Goal: Navigation & Orientation: Find specific page/section

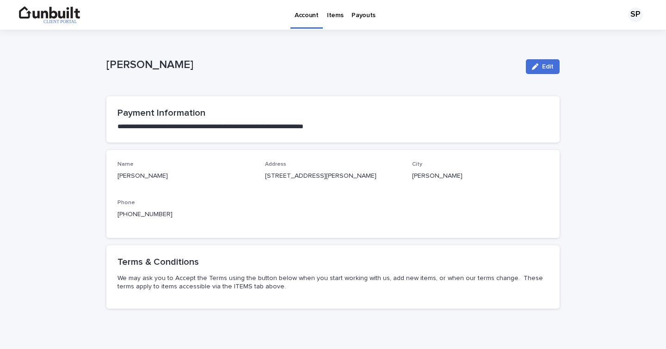
click at [334, 16] on p "Items" at bounding box center [335, 9] width 16 height 19
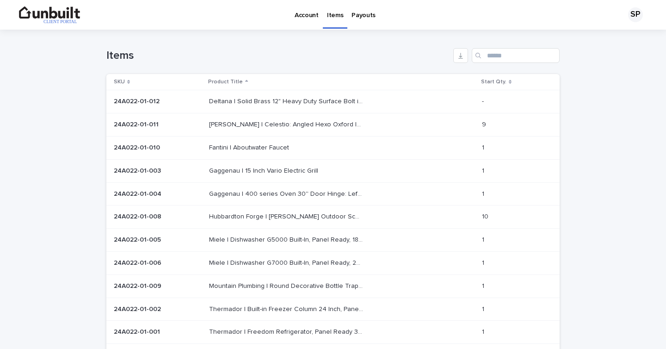
click at [359, 13] on p "Payouts" at bounding box center [364, 9] width 24 height 19
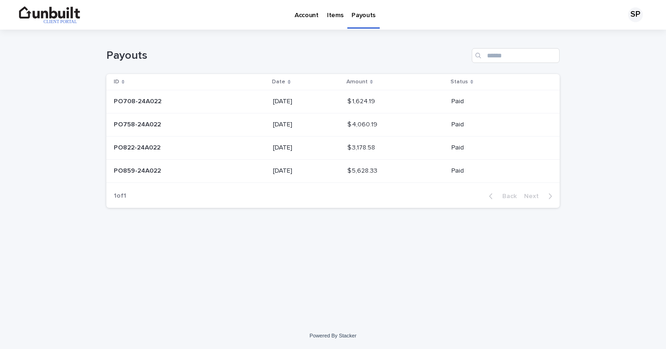
click at [130, 168] on p "PO859-24A022" at bounding box center [138, 170] width 49 height 10
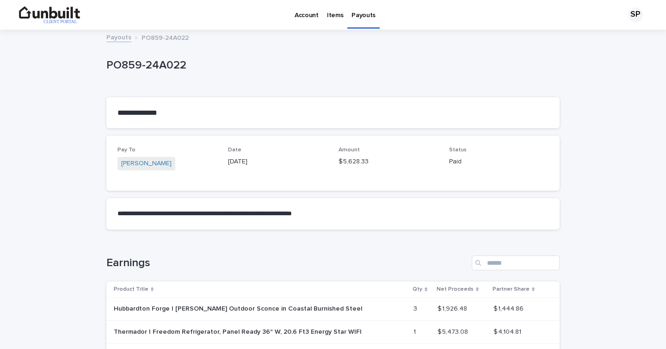
click at [362, 14] on p "Payouts" at bounding box center [364, 9] width 24 height 19
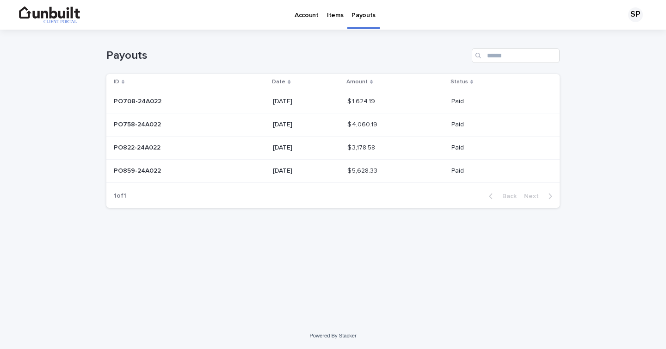
click at [149, 146] on p "PO822-24A022" at bounding box center [138, 147] width 49 height 10
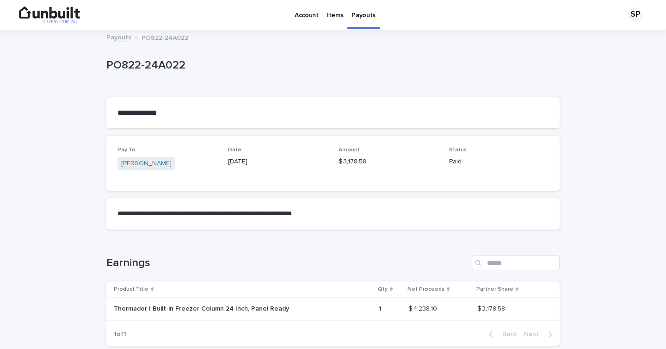
click at [365, 16] on p "Payouts" at bounding box center [364, 9] width 24 height 19
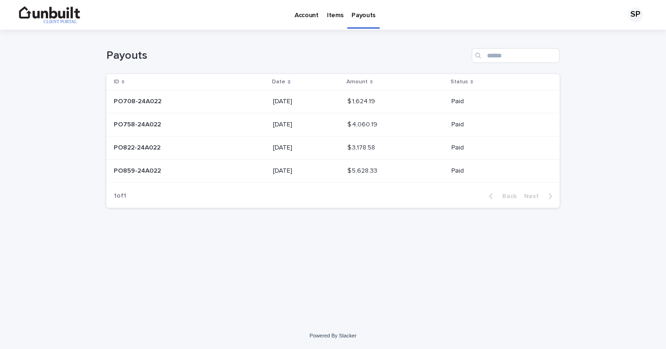
click at [302, 16] on p "Account" at bounding box center [307, 9] width 24 height 19
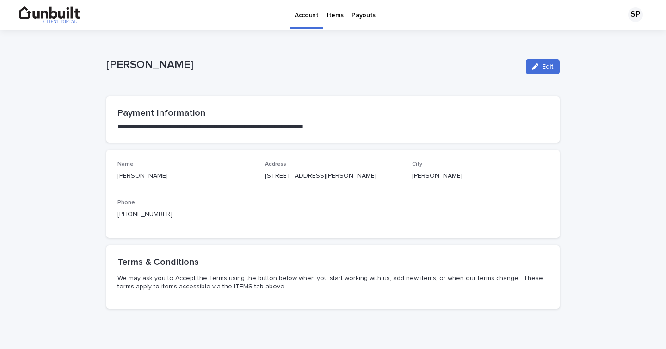
click at [331, 16] on p "Items" at bounding box center [335, 9] width 16 height 19
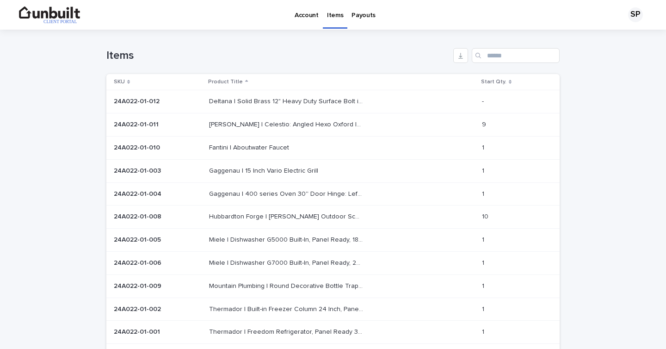
click at [305, 17] on p "Account" at bounding box center [307, 9] width 24 height 19
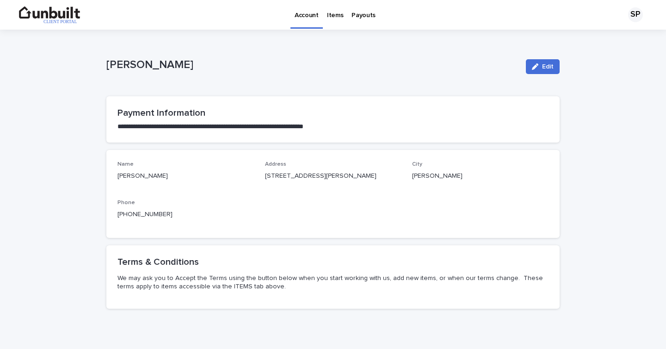
click at [337, 15] on p "Items" at bounding box center [335, 9] width 16 height 19
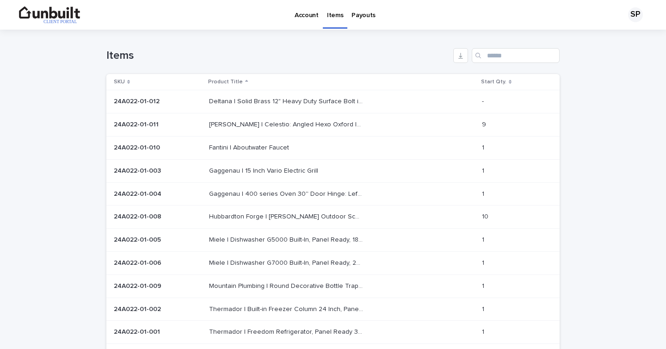
click at [367, 15] on p "Payouts" at bounding box center [364, 9] width 24 height 19
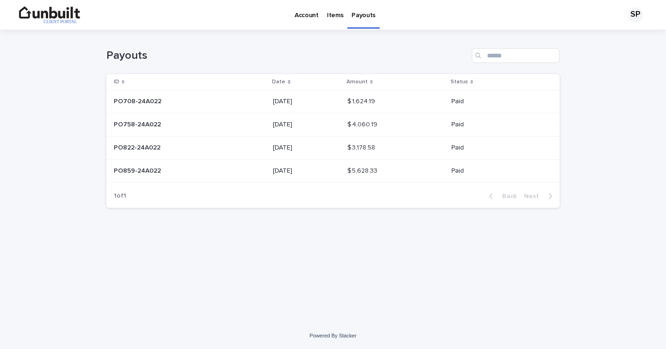
click at [335, 17] on p "Items" at bounding box center [335, 9] width 16 height 19
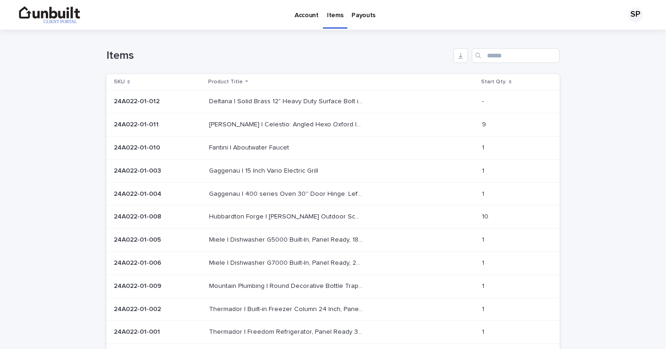
click at [304, 14] on p "Account" at bounding box center [307, 9] width 24 height 19
